Goal: Task Accomplishment & Management: Use online tool/utility

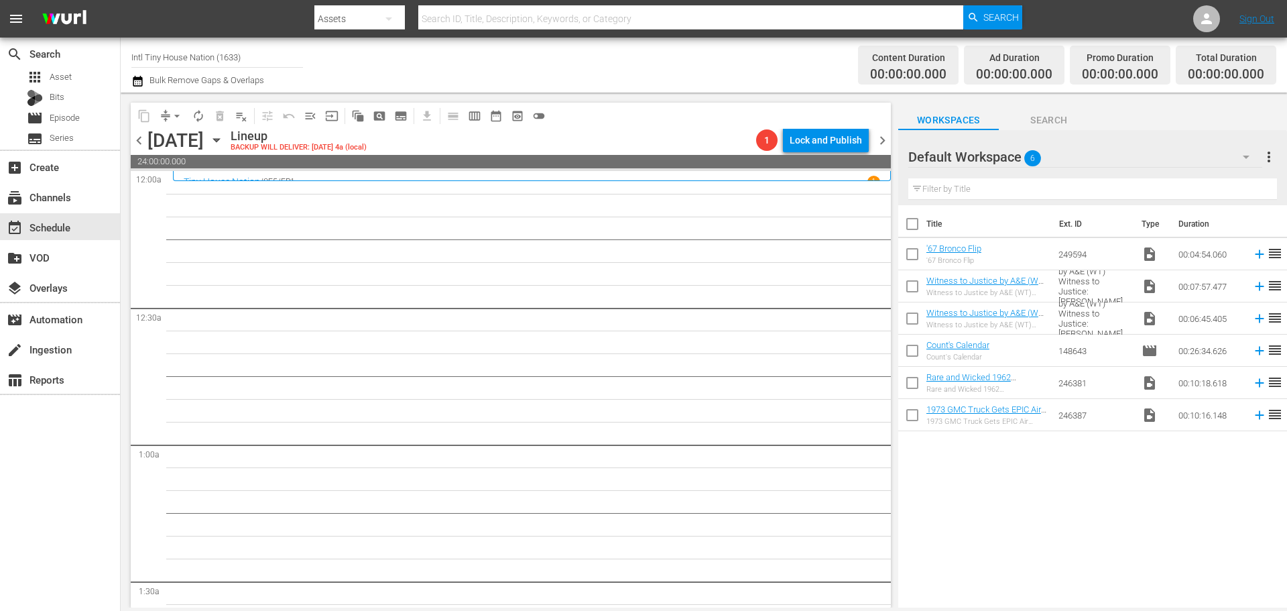
click at [275, 59] on input "Intl Tiny House Nation (1633)" at bounding box center [217, 57] width 172 height 32
type input "I"
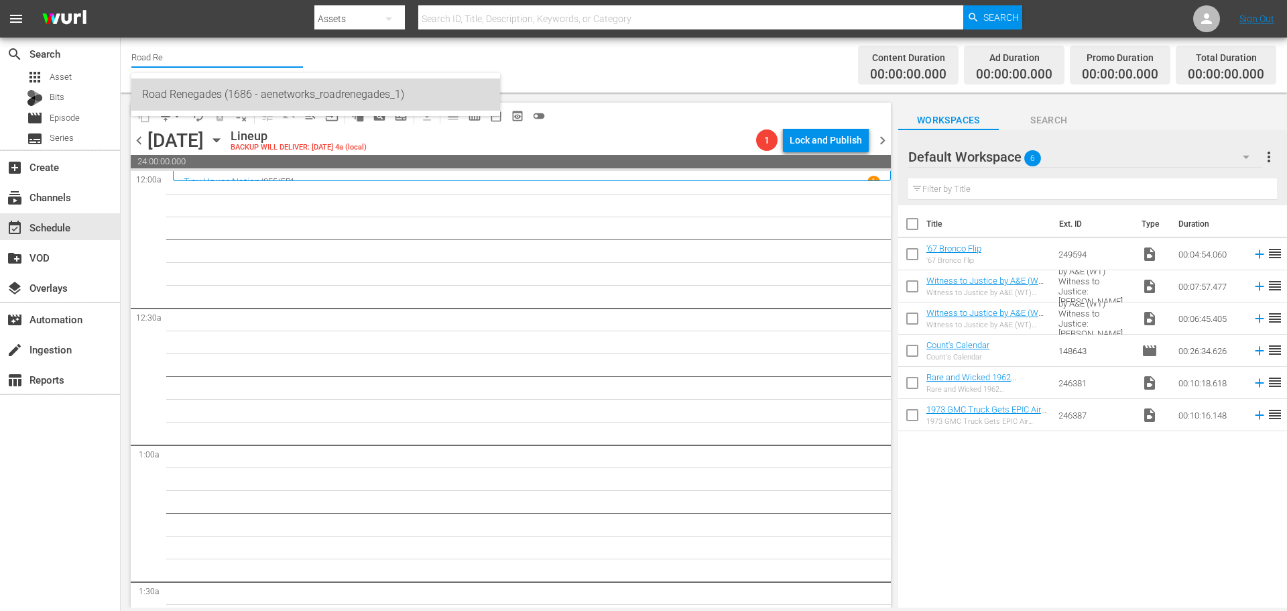
click at [301, 105] on div "Road Renegades (1686 - aenetworks_roadrenegades_1)" at bounding box center [315, 94] width 347 height 32
type input "Road Renegades (1686 - aenetworks_roadrenegades_1)"
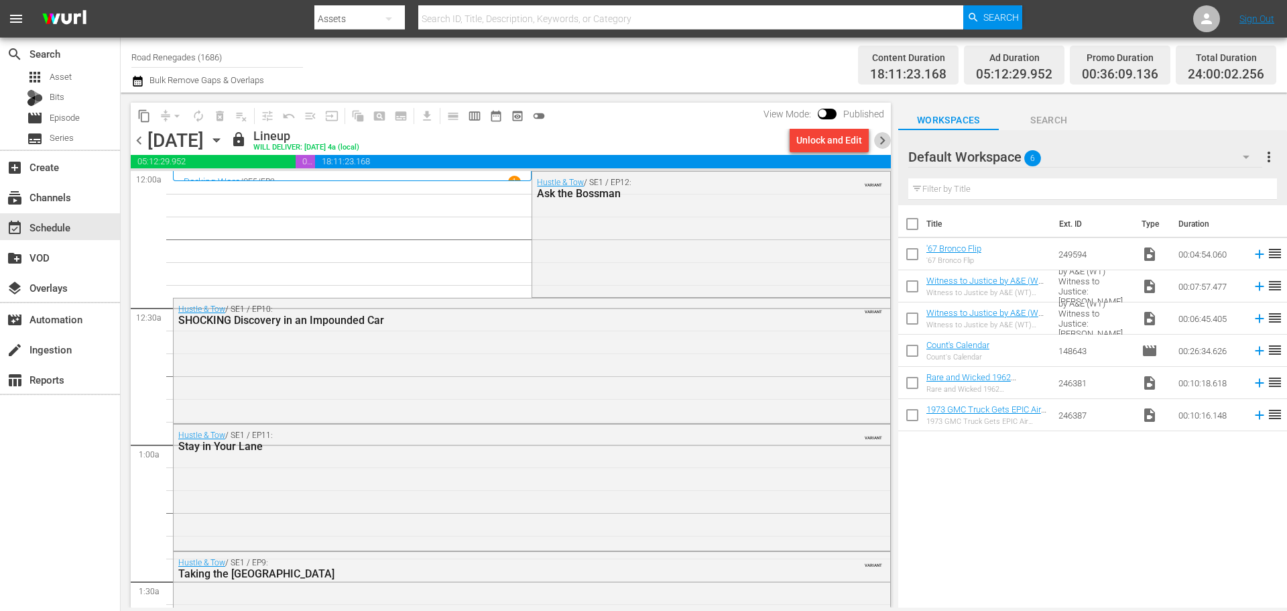
click at [888, 136] on span "chevron_right" at bounding box center [882, 140] width 17 height 17
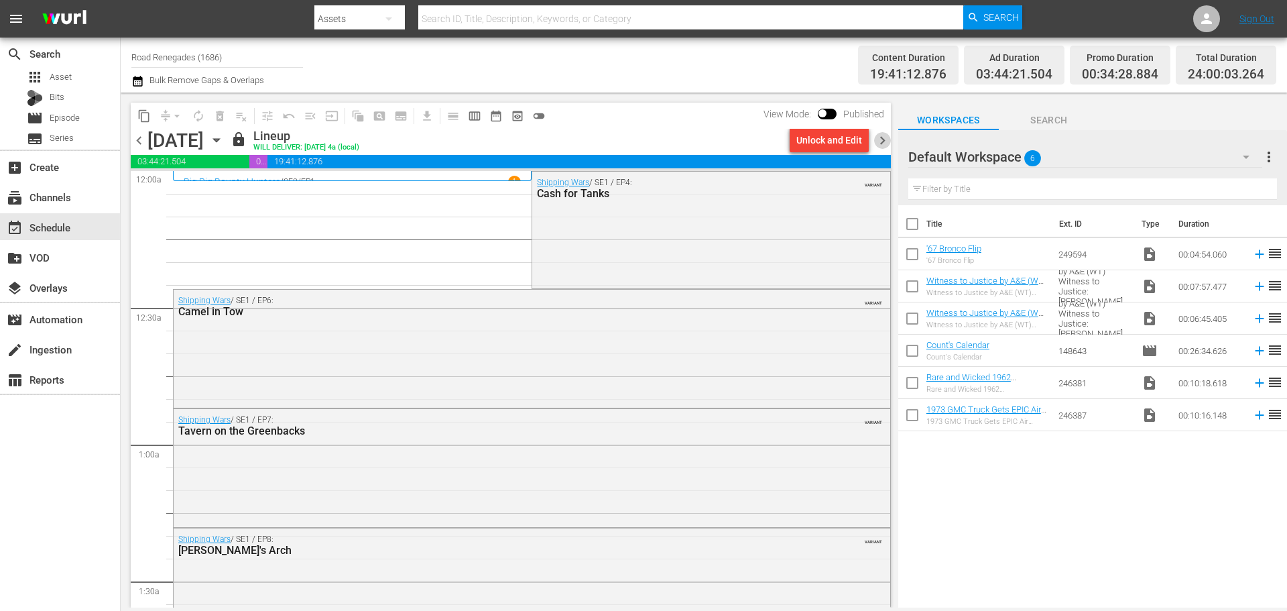
click at [888, 136] on span "chevron_right" at bounding box center [882, 140] width 17 height 17
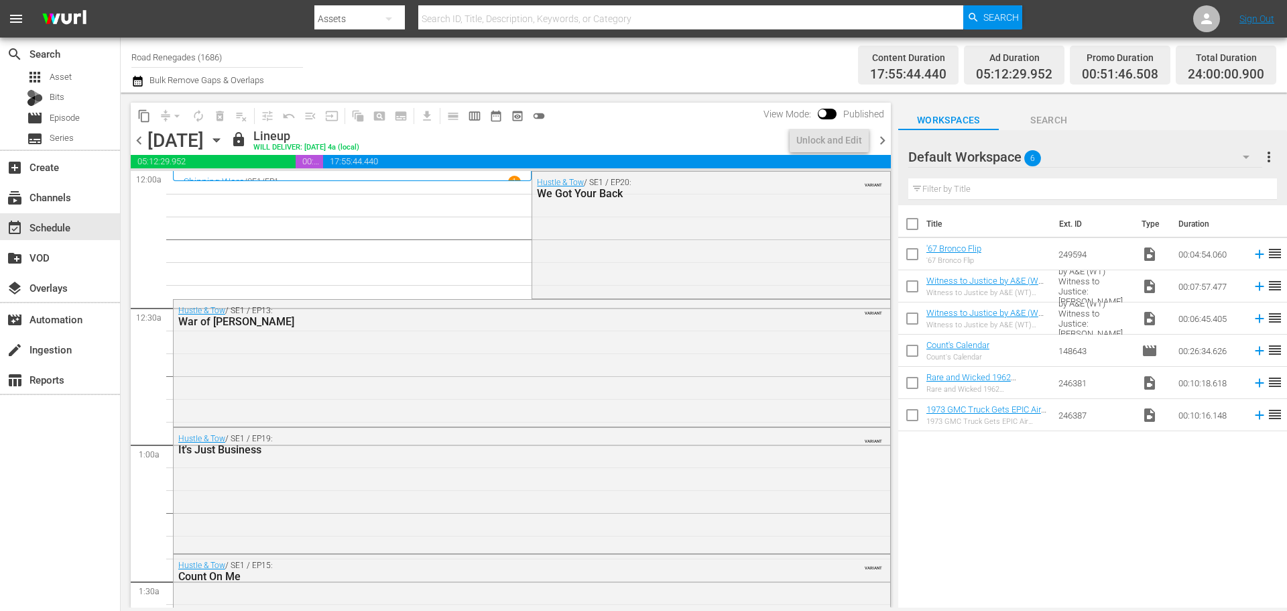
click at [888, 136] on span "chevron_right" at bounding box center [882, 140] width 17 height 17
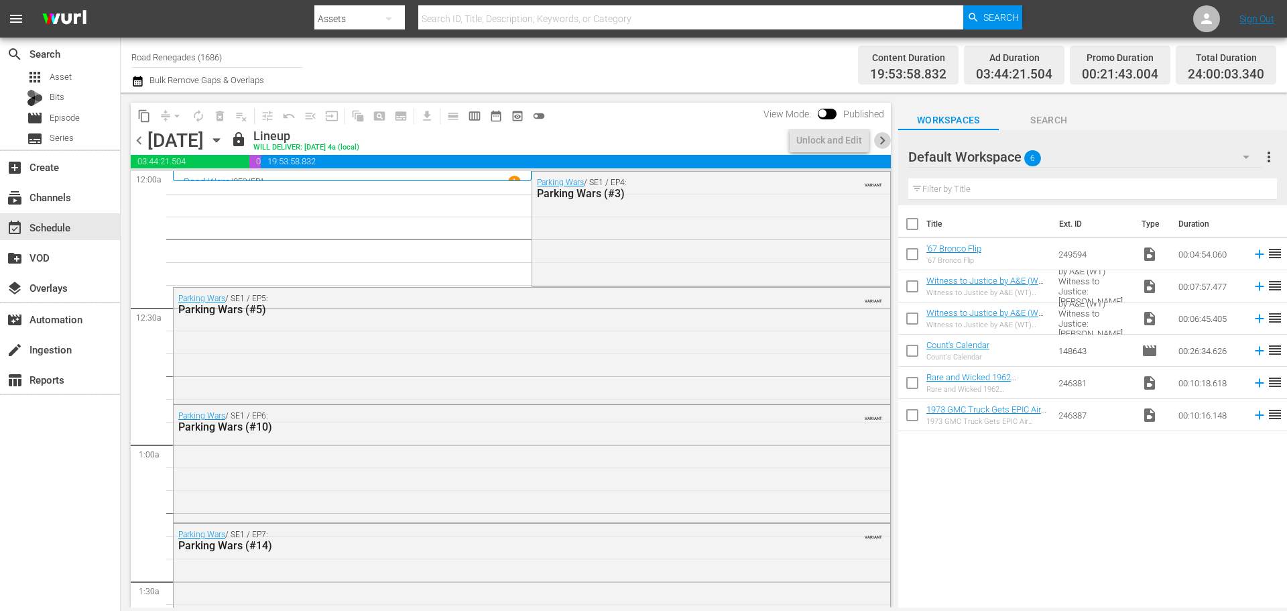
click at [888, 136] on span "chevron_right" at bounding box center [882, 140] width 17 height 17
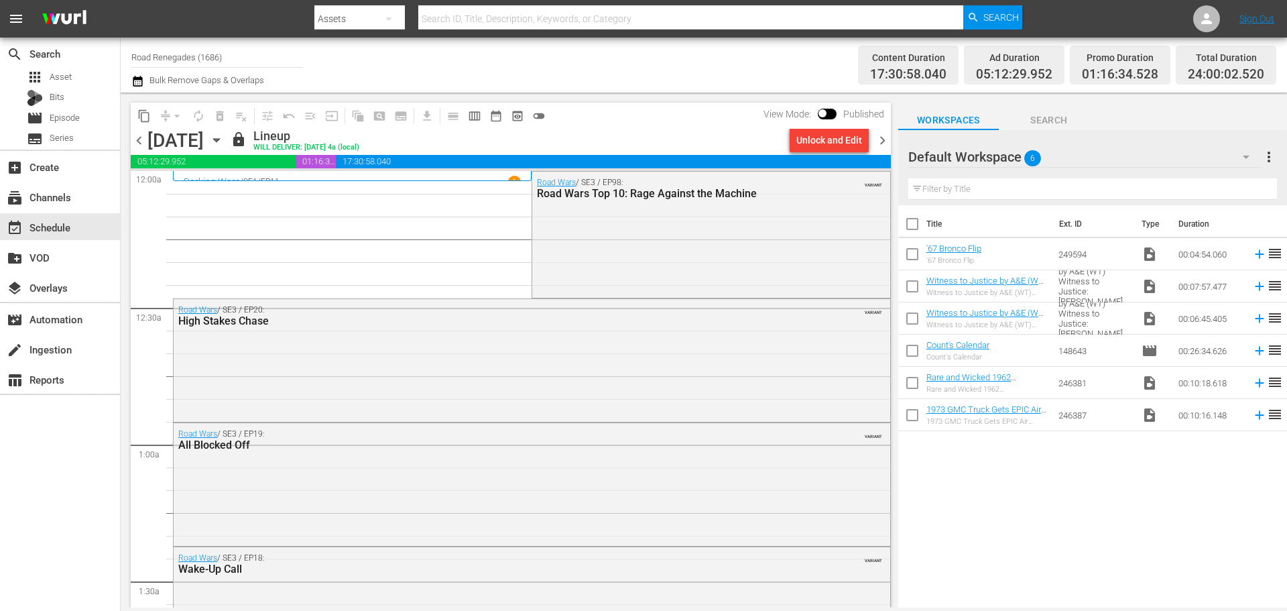
click at [882, 136] on span "chevron_right" at bounding box center [882, 140] width 17 height 17
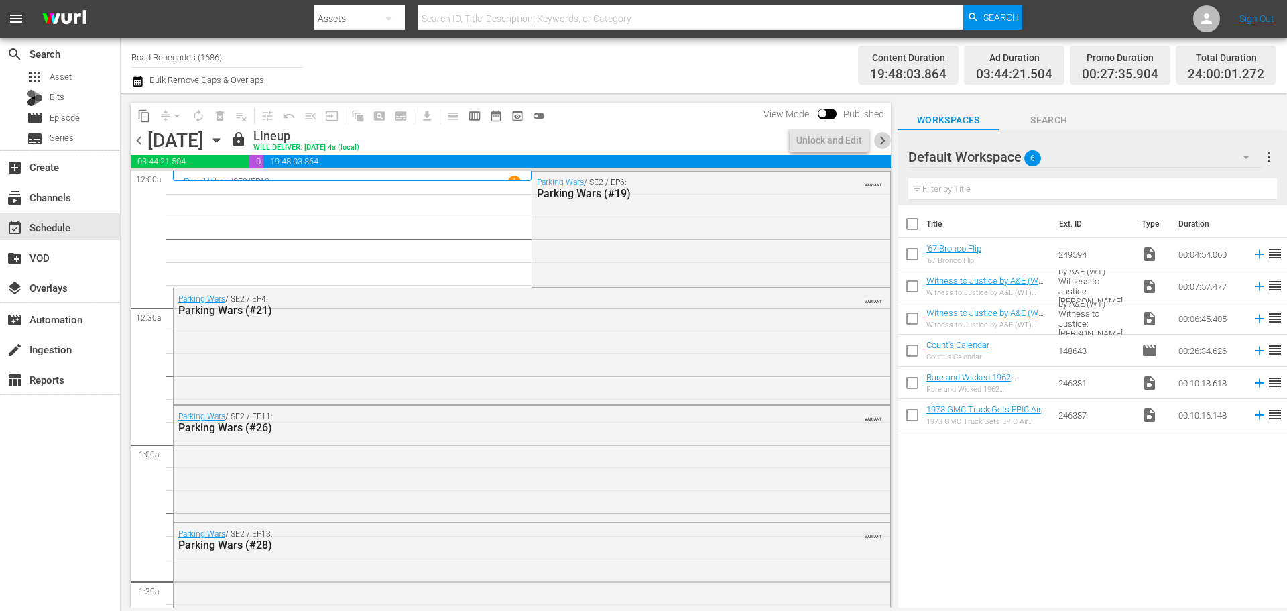
click at [882, 136] on span "chevron_right" at bounding box center [882, 140] width 17 height 17
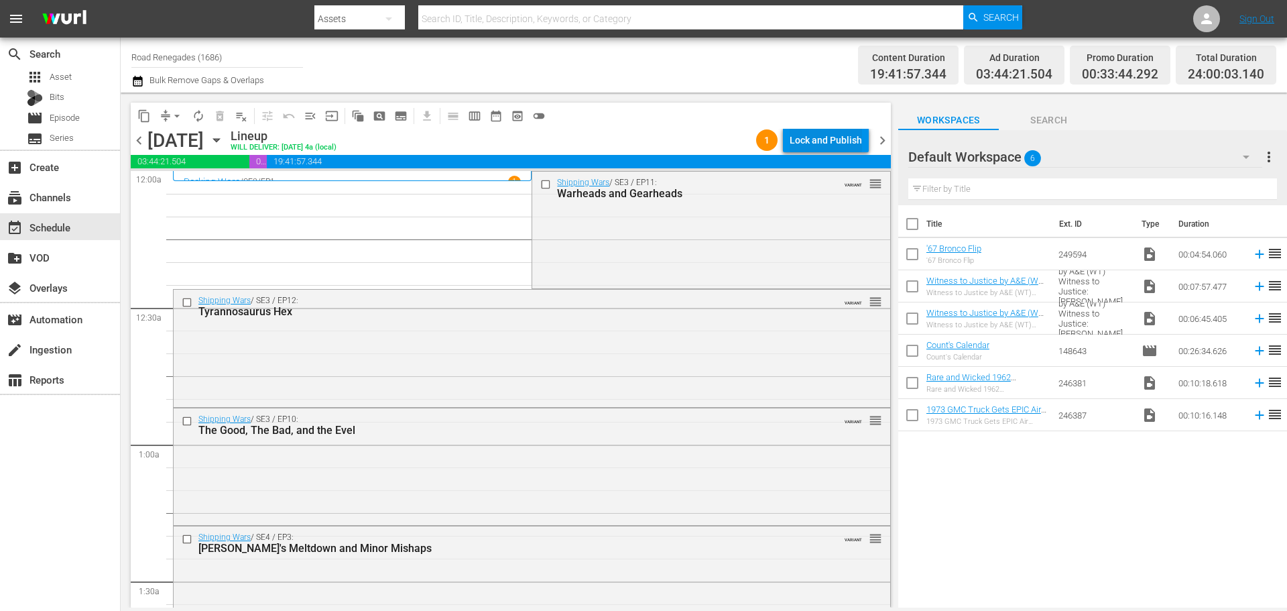
click at [841, 135] on div "Lock and Publish" at bounding box center [826, 140] width 72 height 24
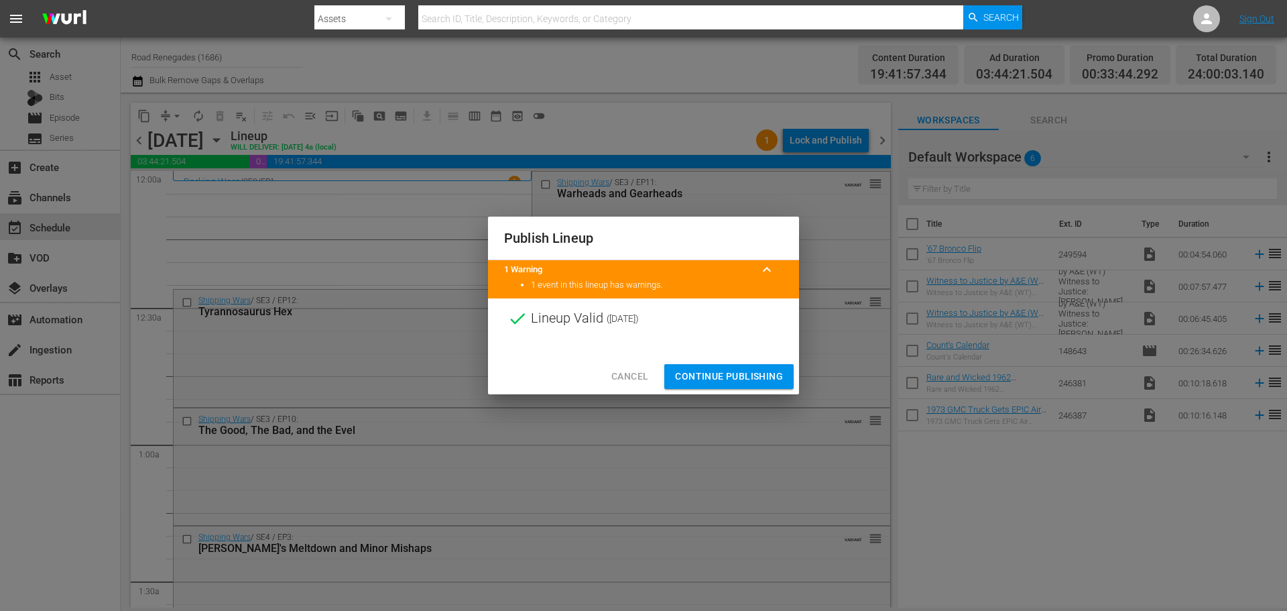
click at [729, 379] on span "Continue Publishing" at bounding box center [729, 376] width 108 height 17
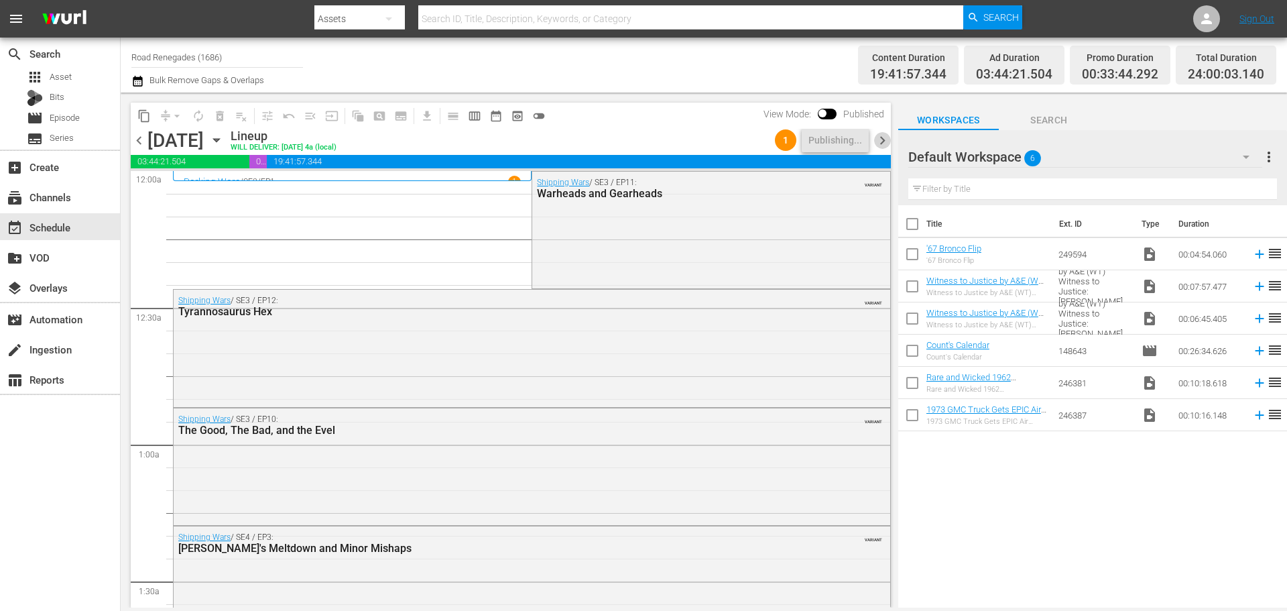
click at [882, 135] on span "chevron_right" at bounding box center [882, 140] width 17 height 17
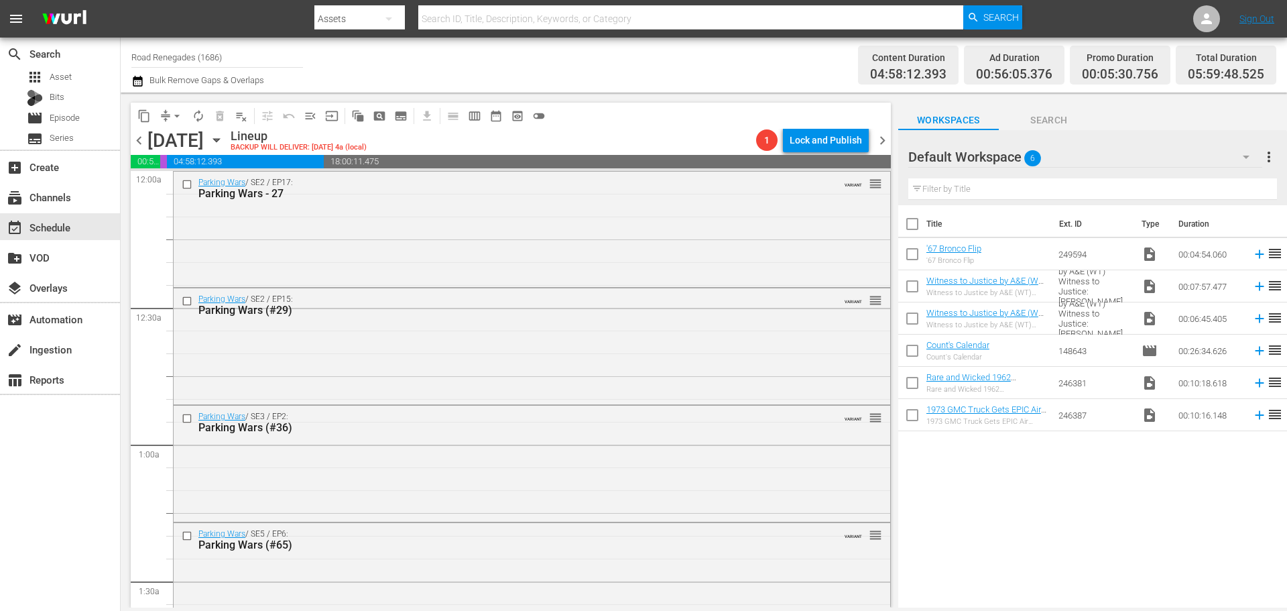
click at [224, 137] on icon "button" at bounding box center [216, 140] width 15 height 15
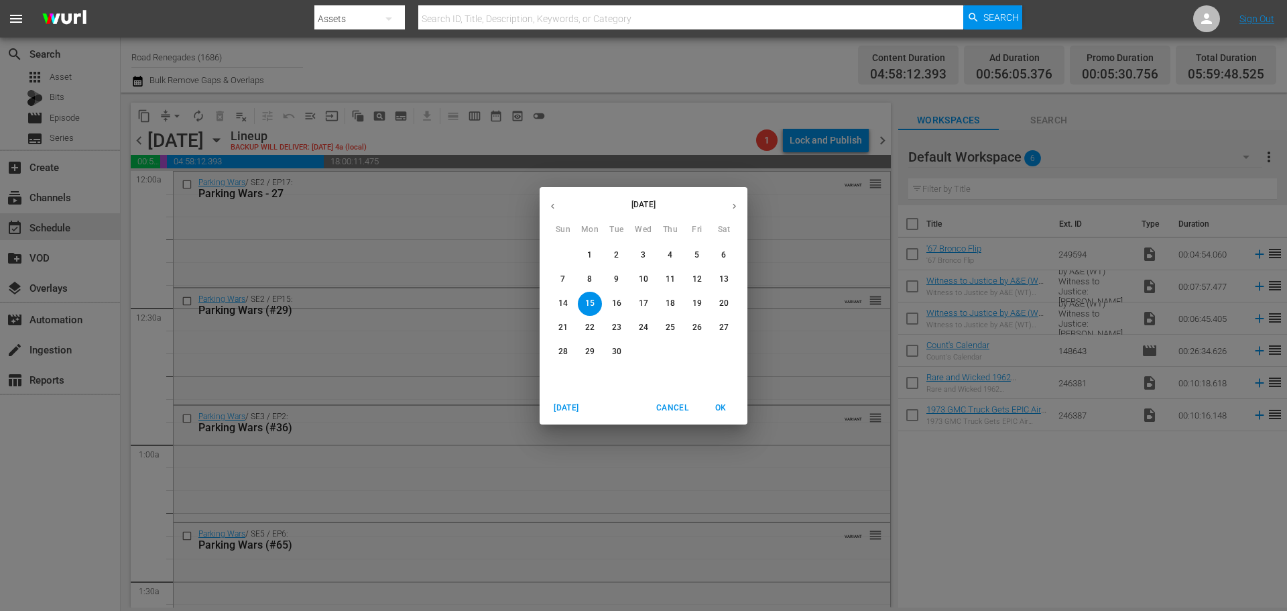
click at [567, 325] on p "21" at bounding box center [563, 327] width 9 height 11
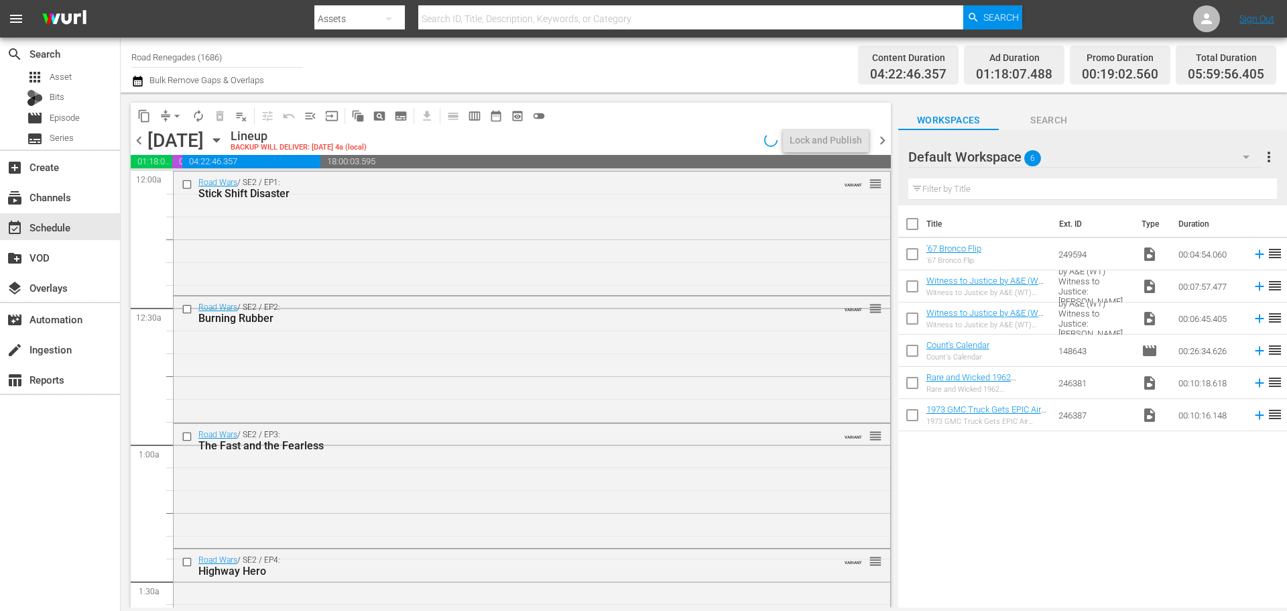
click at [881, 136] on span "chevron_right" at bounding box center [882, 140] width 17 height 17
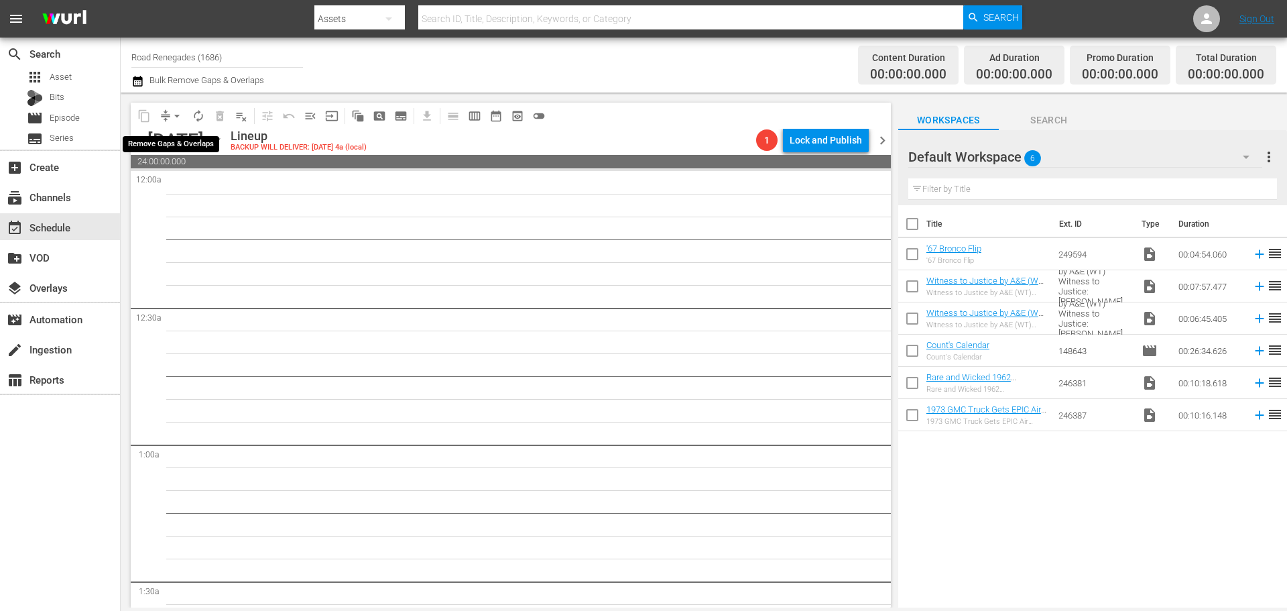
click at [177, 115] on span "arrow_drop_down" at bounding box center [176, 115] width 13 height 13
click at [168, 143] on li "Align to Midnight" at bounding box center [177, 143] width 111 height 22
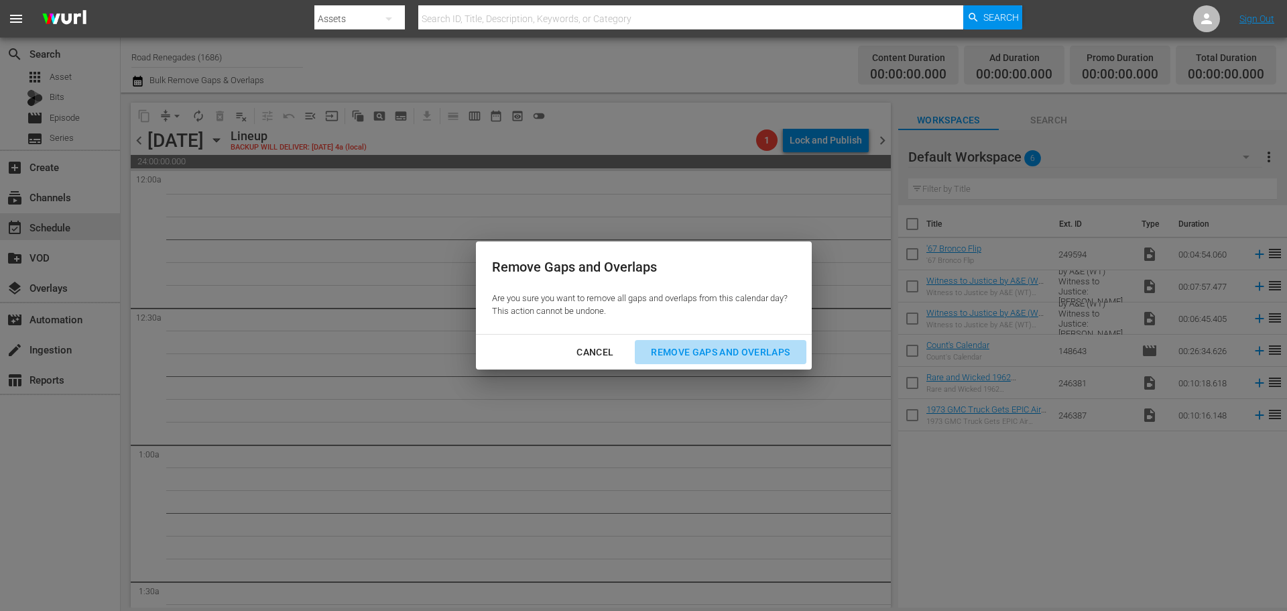
click at [744, 351] on div "Remove Gaps and Overlaps" at bounding box center [720, 352] width 160 height 17
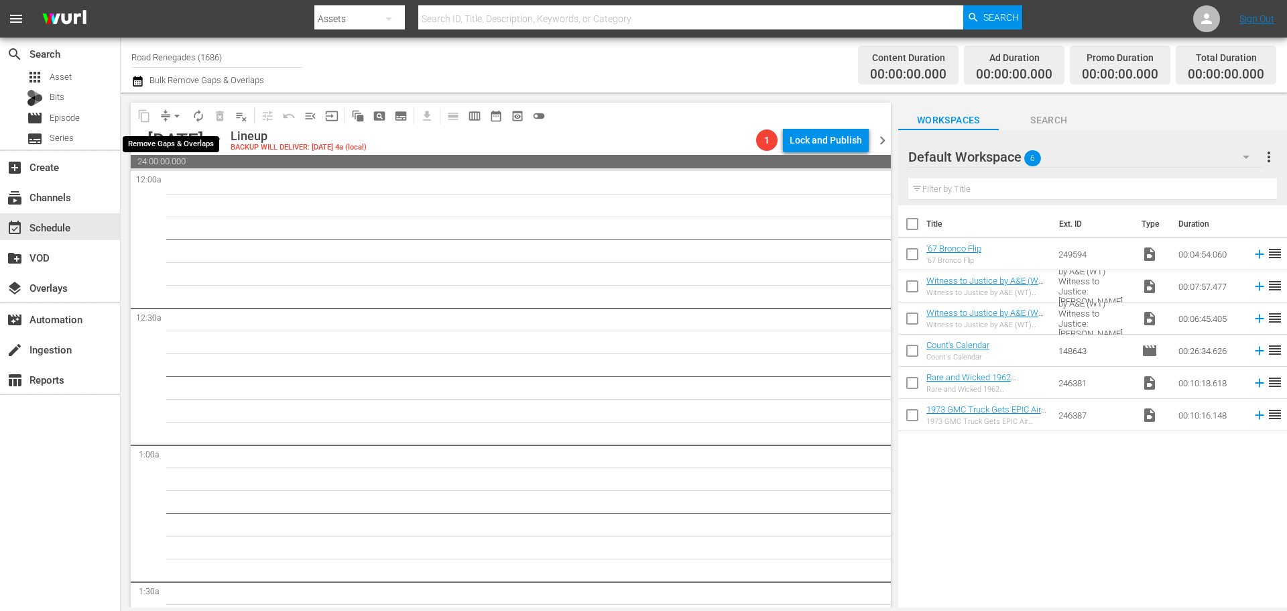
click at [174, 113] on span "arrow_drop_down" at bounding box center [176, 115] width 13 height 13
click at [170, 141] on li "Align to Midnight" at bounding box center [177, 143] width 111 height 22
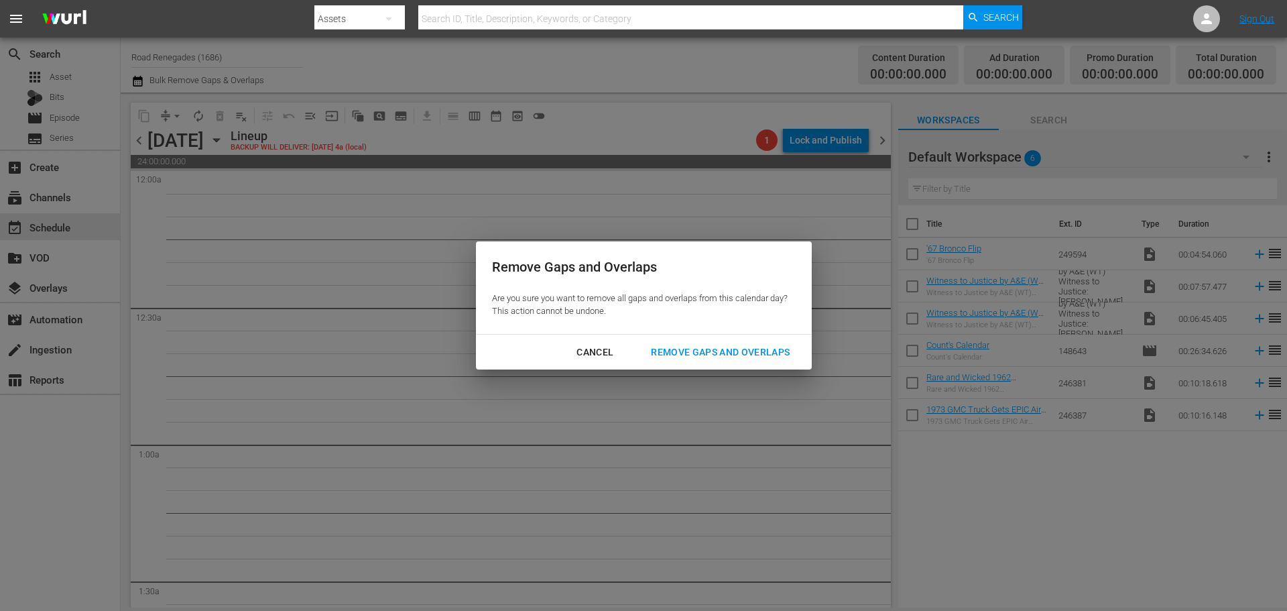
click at [738, 352] on div "Remove Gaps and Overlaps" at bounding box center [720, 352] width 160 height 17
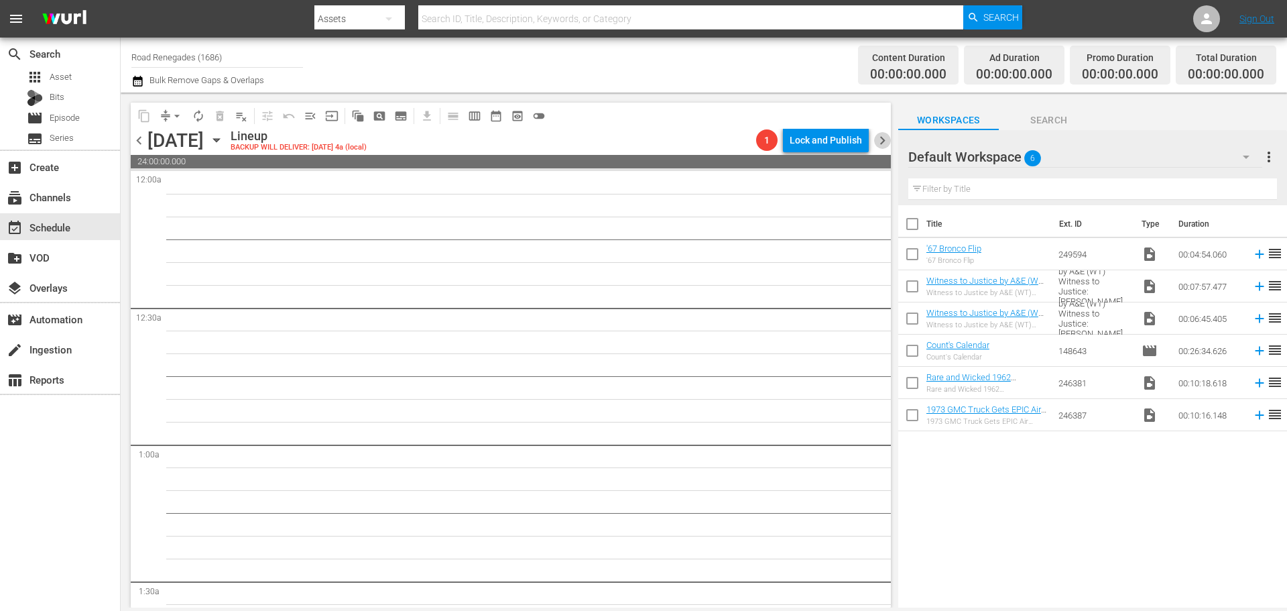
click at [882, 144] on span "chevron_right" at bounding box center [882, 140] width 17 height 17
click at [140, 137] on span "chevron_left" at bounding box center [139, 140] width 17 height 17
